Goal: Transaction & Acquisition: Purchase product/service

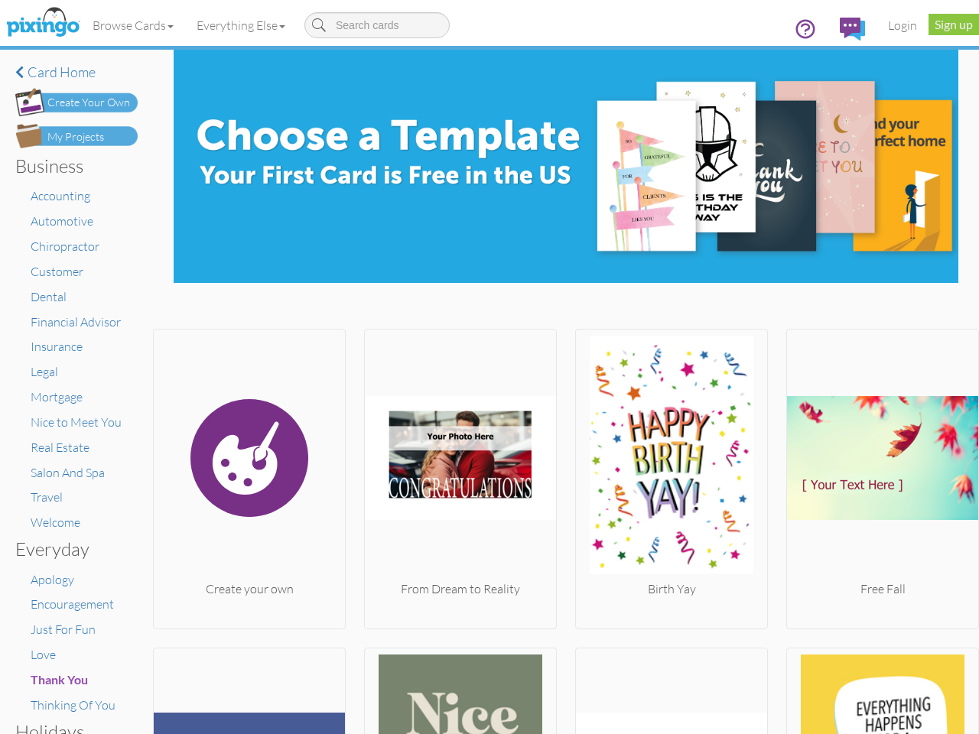
click at [489, 367] on img at bounding box center [460, 458] width 191 height 245
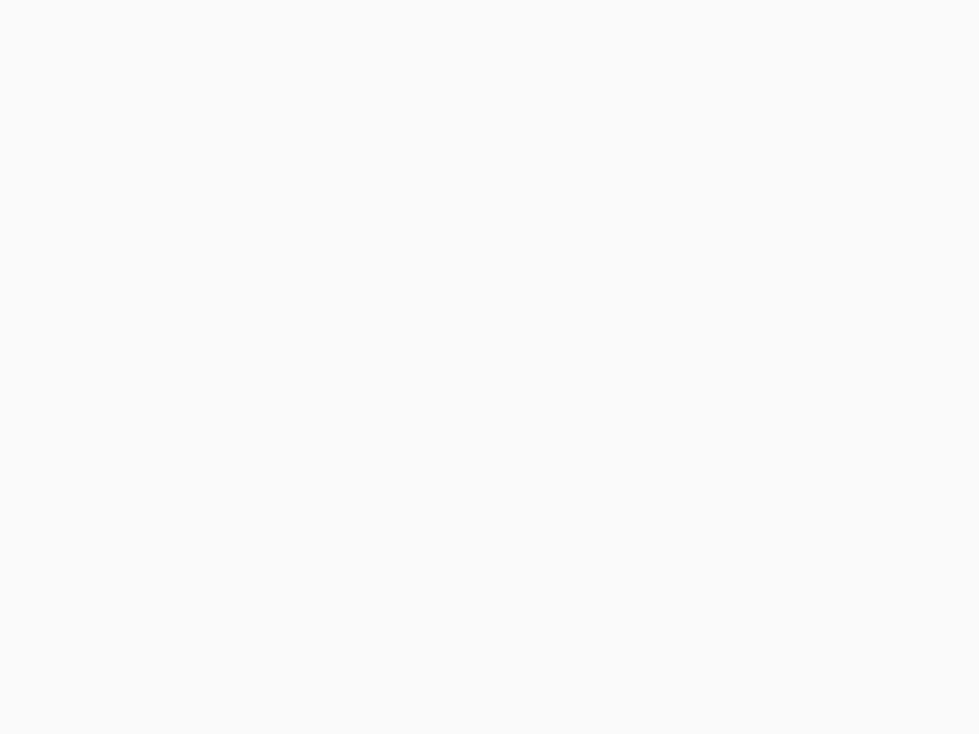
click at [134, 25] on body at bounding box center [489, 367] width 979 height 734
click at [244, 25] on body at bounding box center [489, 367] width 979 height 734
click at [248, 475] on body at bounding box center [489, 367] width 979 height 734
click at [456, 475] on body at bounding box center [489, 367] width 979 height 734
click at [664, 475] on body at bounding box center [489, 367] width 979 height 734
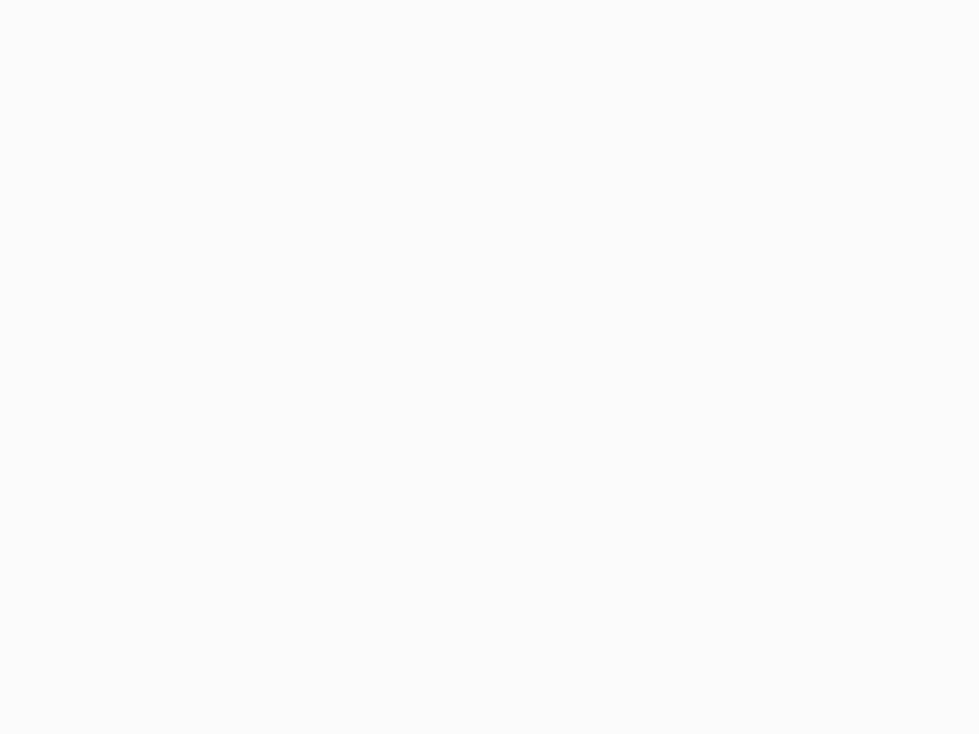
click at [871, 475] on body at bounding box center [489, 367] width 979 height 734
click at [248, 689] on body at bounding box center [489, 367] width 979 height 734
click at [456, 689] on body at bounding box center [489, 367] width 979 height 734
click at [664, 689] on body at bounding box center [489, 367] width 979 height 734
